Goal: Task Accomplishment & Management: Manage account settings

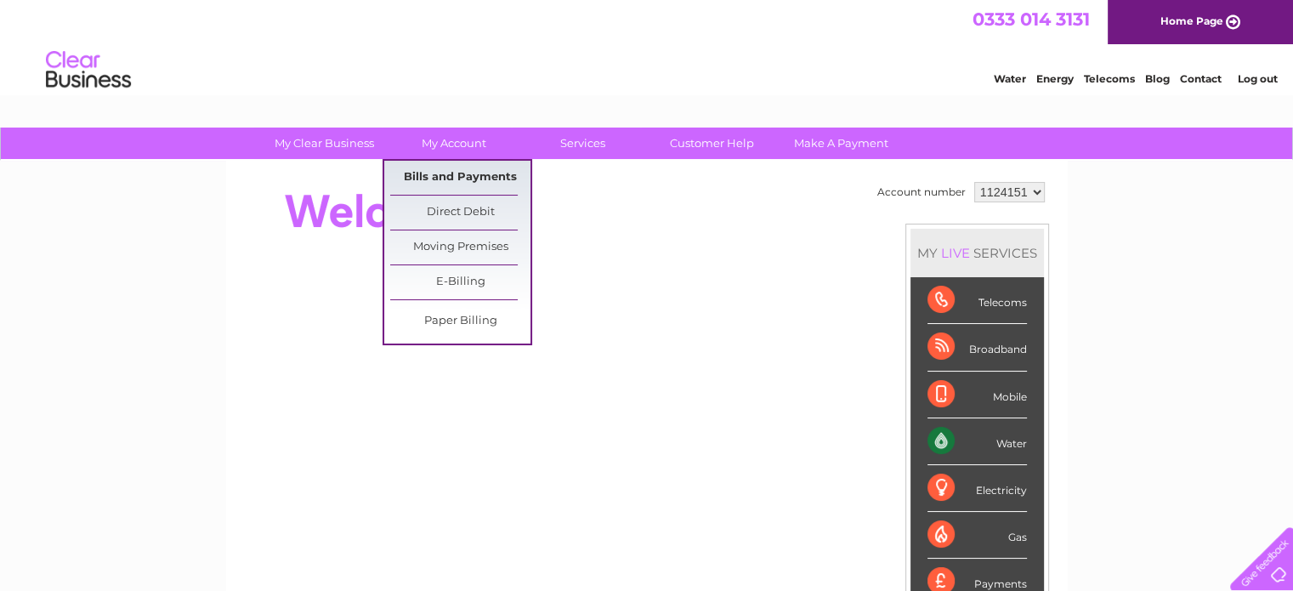
click at [471, 170] on link "Bills and Payments" at bounding box center [460, 178] width 140 height 34
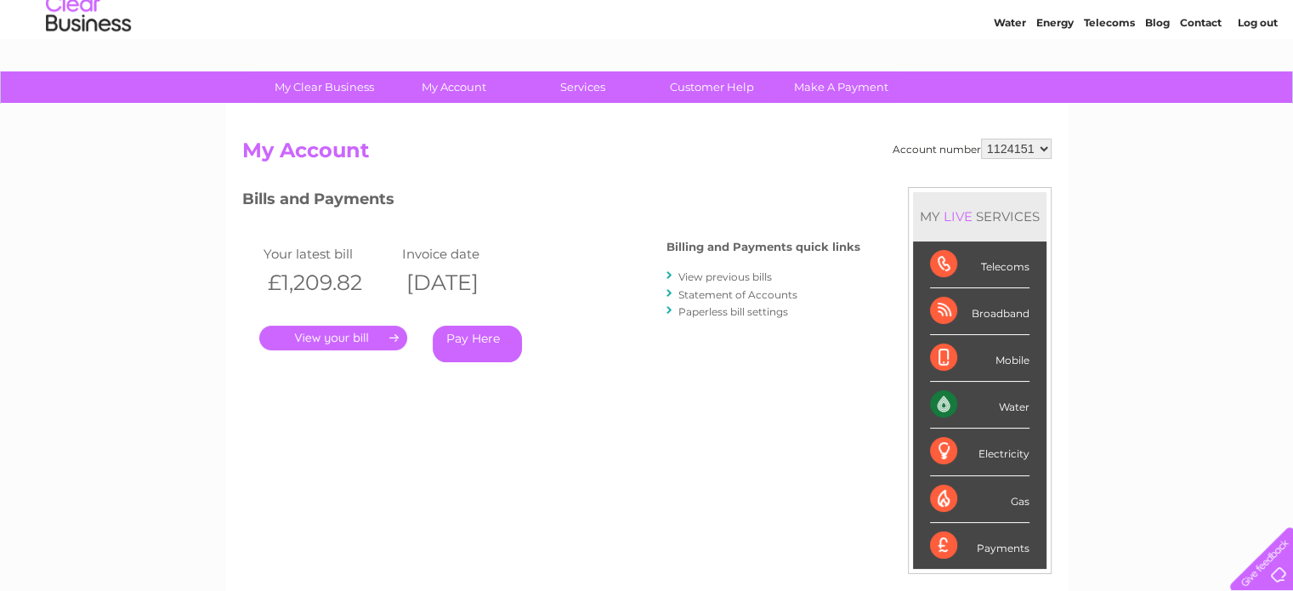
scroll to position [170, 0]
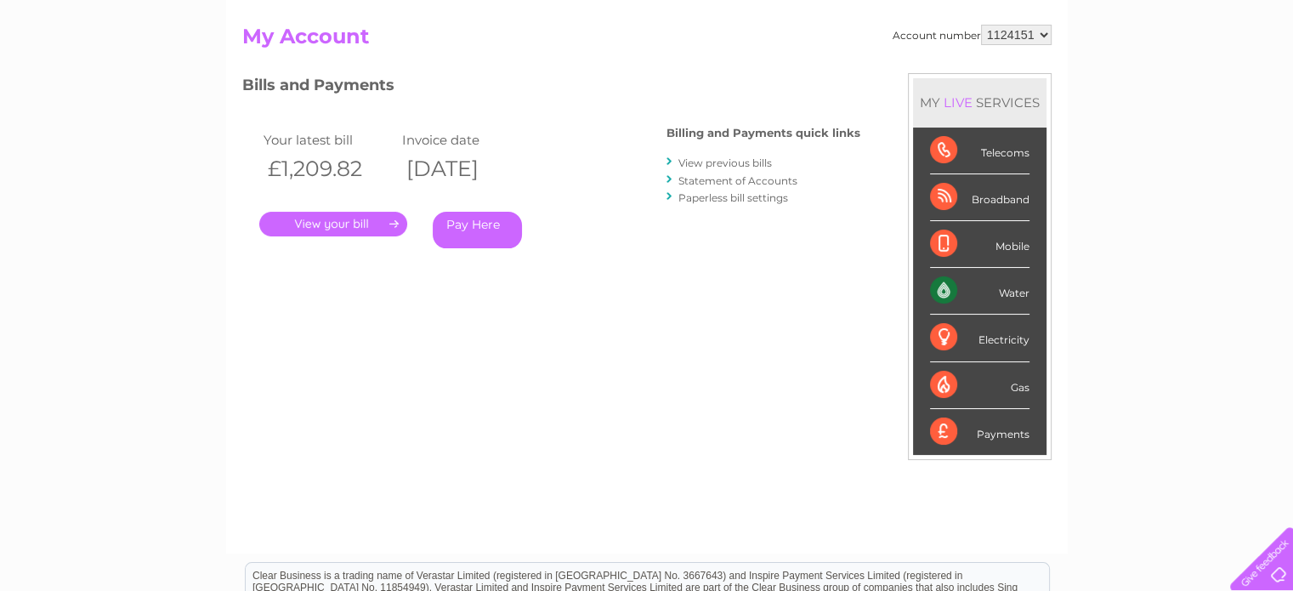
click at [321, 219] on link "." at bounding box center [333, 224] width 148 height 25
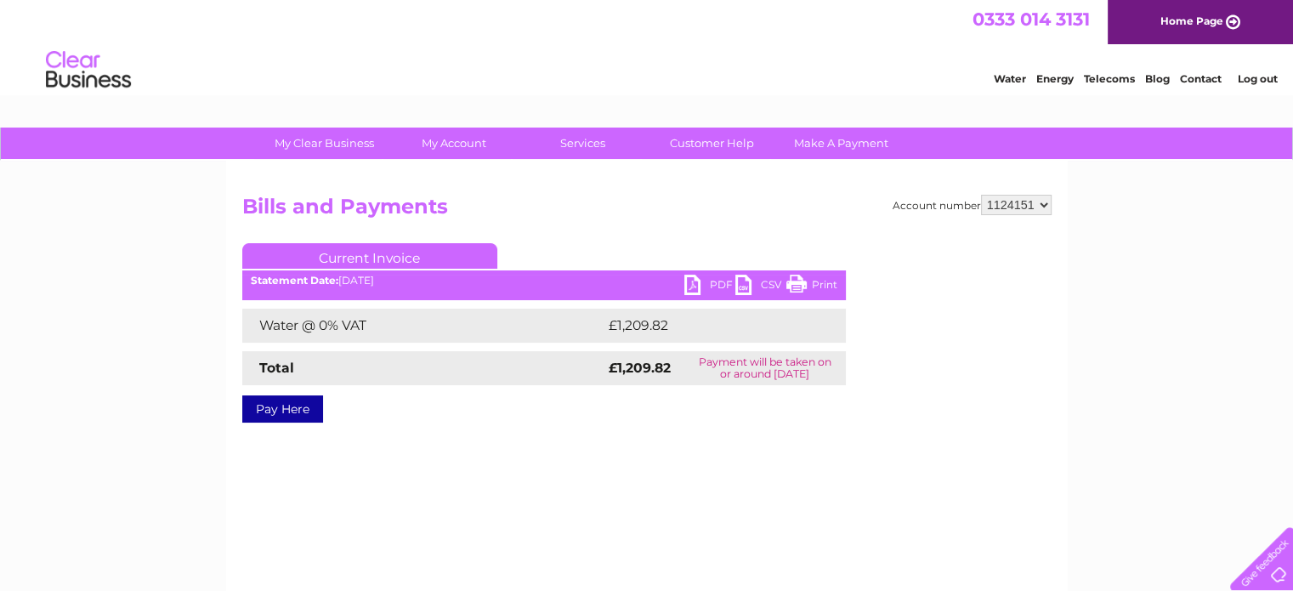
click at [704, 287] on link "PDF" at bounding box center [709, 287] width 51 height 25
click at [1110, 244] on div "My Clear Business Login Details My Details My Preferences Link Account My Accou…" at bounding box center [646, 528] width 1293 height 800
click at [1247, 71] on li "Log out" at bounding box center [1257, 78] width 51 height 21
